Goal: Use online tool/utility: Use online tool/utility

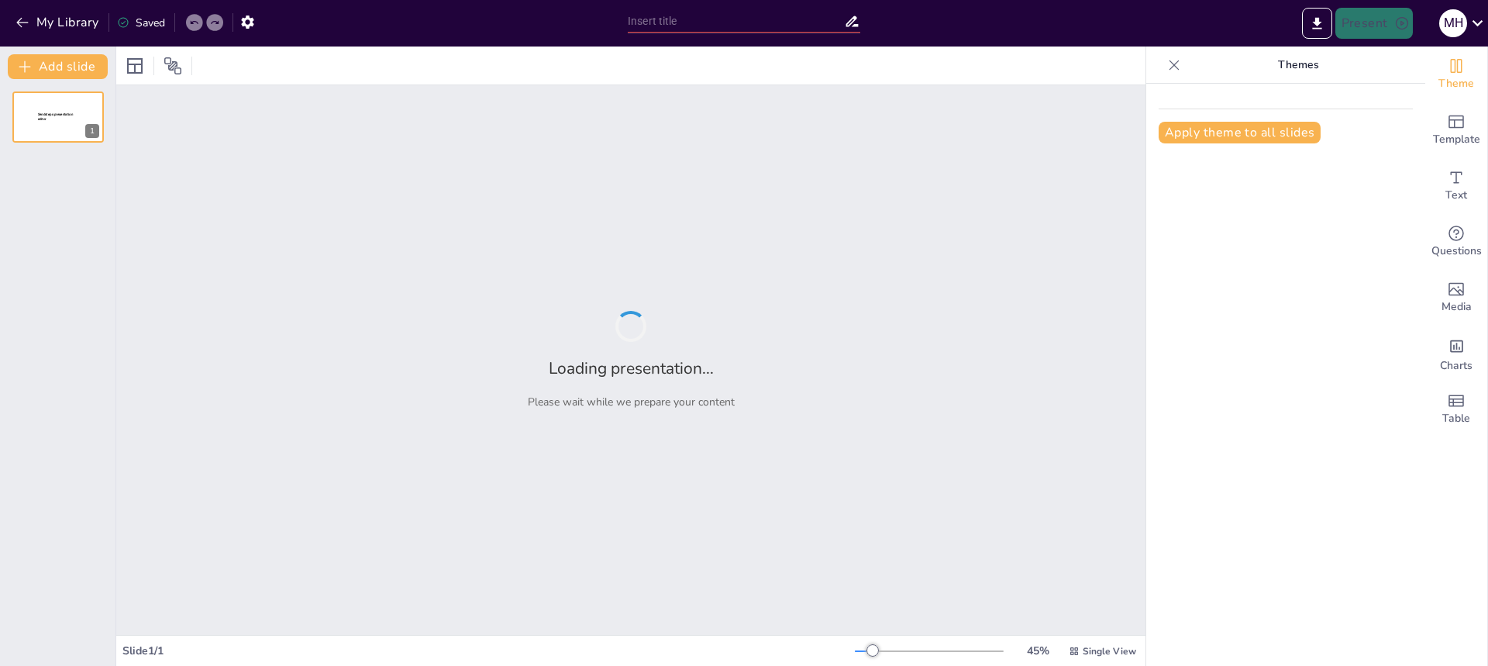
type input "Imported Basisformat presentatie leeg bloemen.pptx"
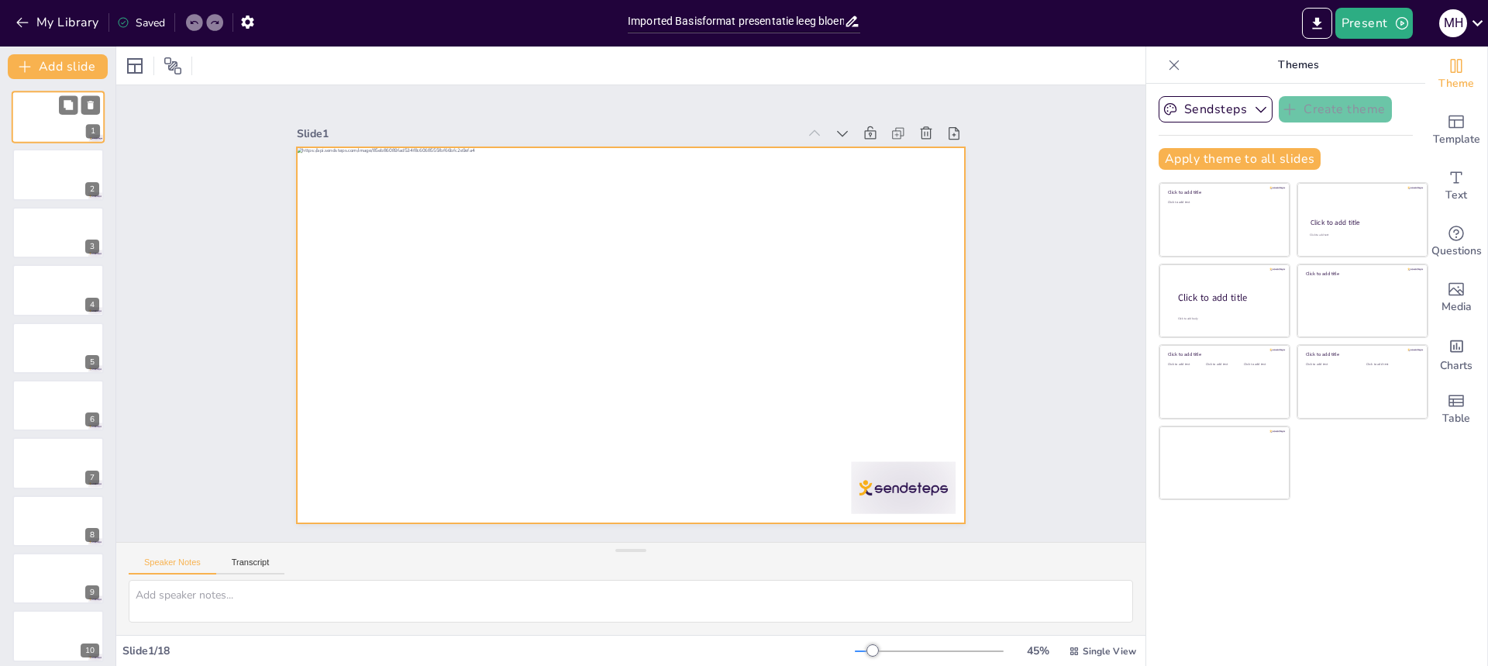
click at [54, 121] on div at bounding box center [58, 117] width 93 height 53
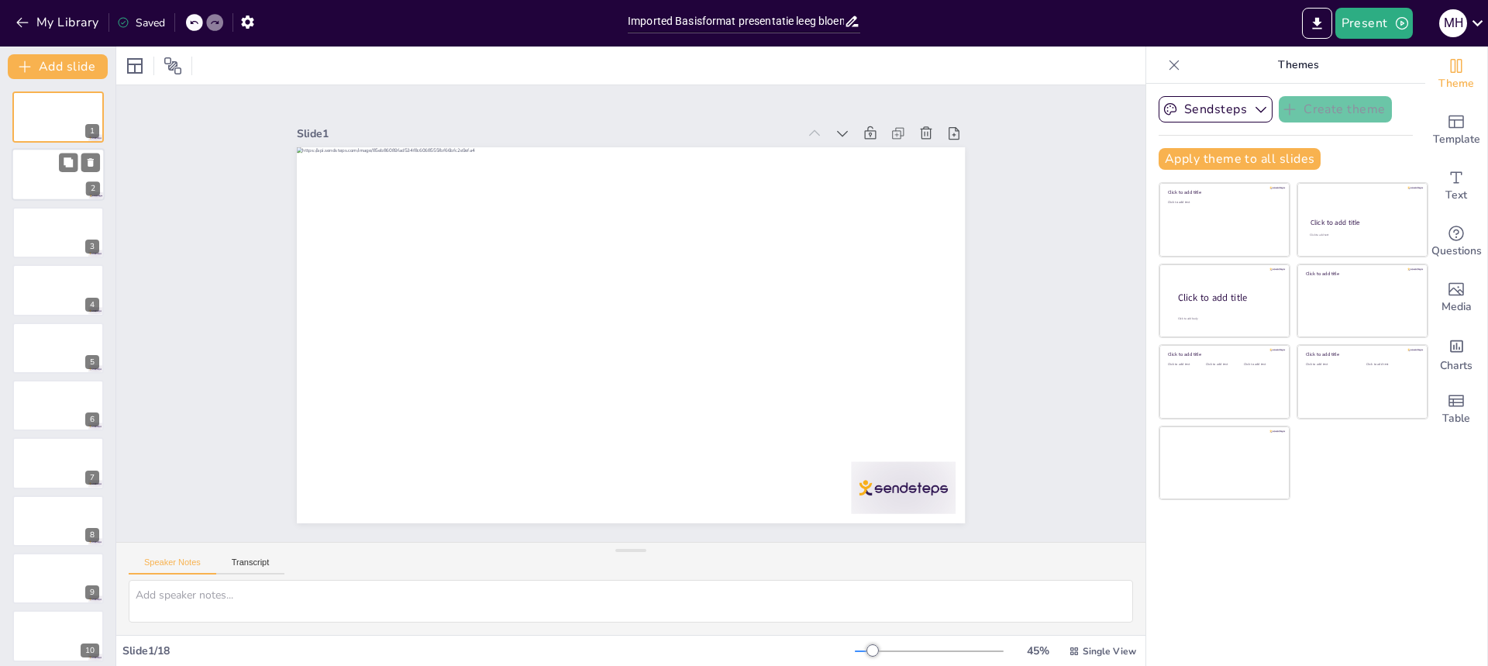
click at [20, 188] on div at bounding box center [58, 175] width 93 height 53
click at [33, 121] on div at bounding box center [58, 117] width 93 height 53
click at [44, 169] on div at bounding box center [58, 175] width 93 height 53
click at [136, 62] on icon at bounding box center [135, 66] width 19 height 19
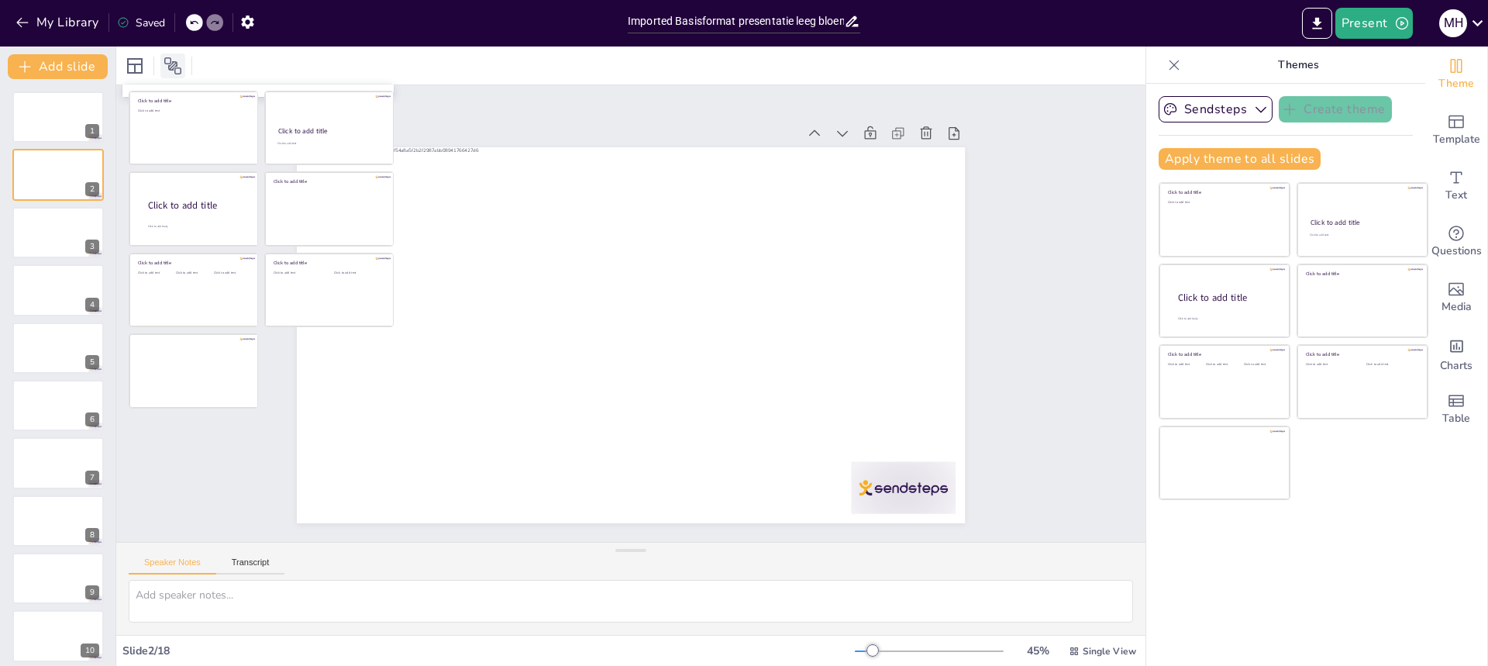
click at [181, 65] on icon at bounding box center [172, 66] width 19 height 19
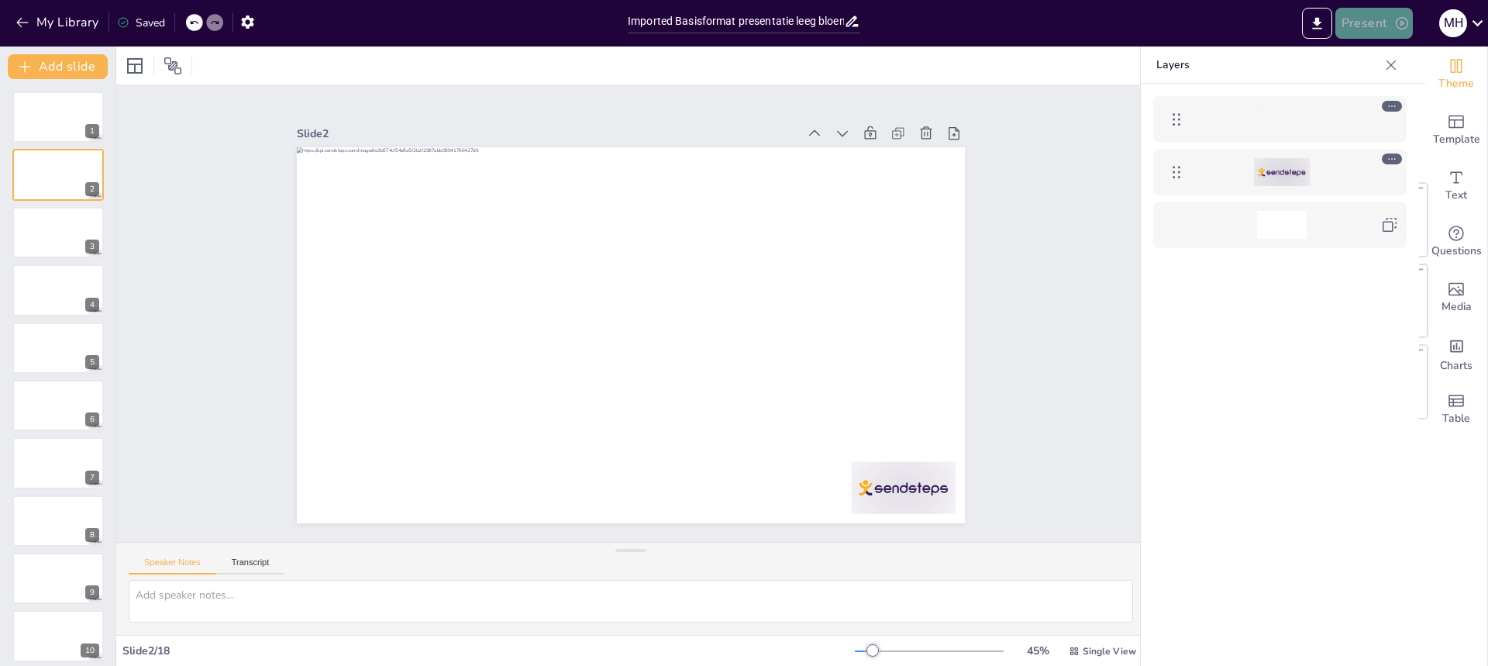
click at [1368, 26] on button "Present" at bounding box center [1373, 23] width 77 height 31
click at [1393, 53] on li "Preview presentation" at bounding box center [1398, 57] width 122 height 25
